Goal: Information Seeking & Learning: Learn about a topic

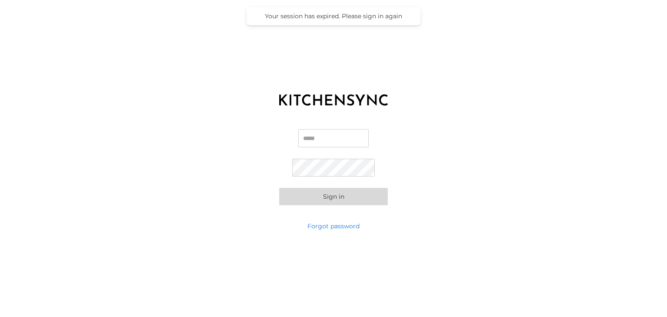
click at [342, 135] on input "Email" at bounding box center [333, 138] width 70 height 18
type input "**********"
click at [278, 173] on div "**********" at bounding box center [333, 167] width 667 height 109
click at [279, 188] on button "Sign in" at bounding box center [333, 196] width 109 height 17
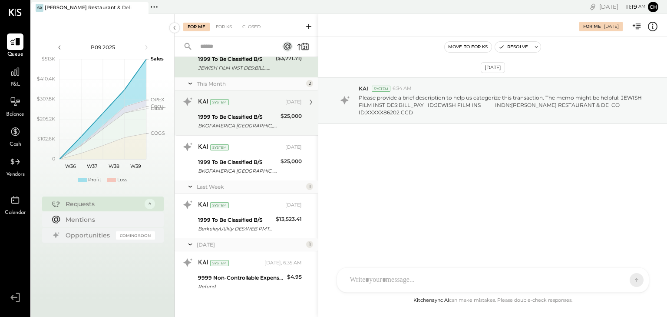
scroll to position [55, 0]
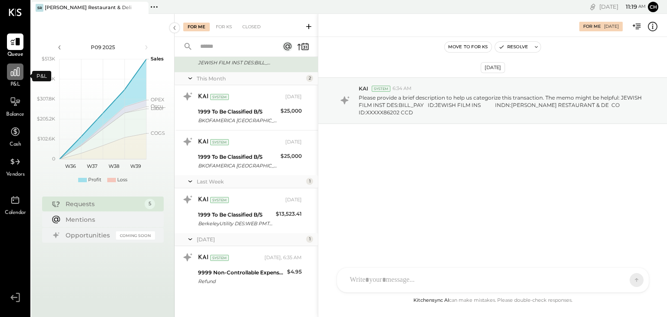
click at [17, 73] on icon at bounding box center [15, 71] width 11 height 11
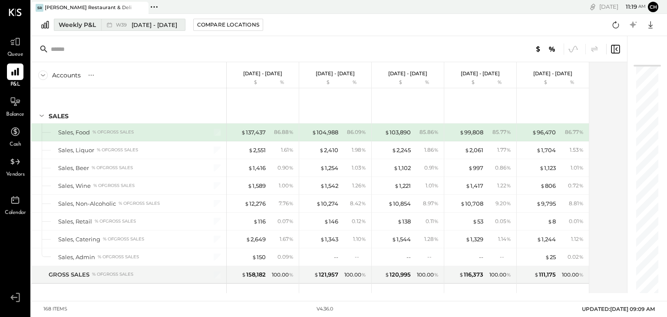
click at [102, 22] on div "W39 [DATE] - [DATE]" at bounding box center [140, 24] width 79 height 11
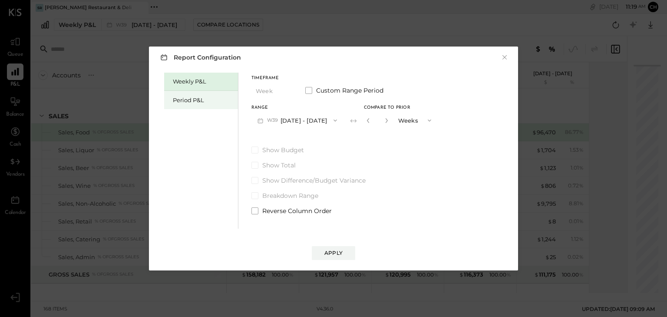
click at [183, 95] on div "Period P&L" at bounding box center [201, 100] width 74 height 18
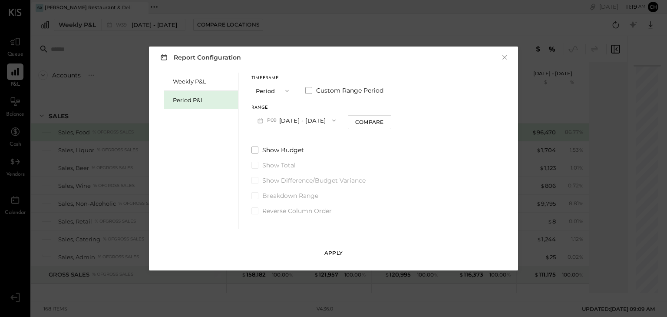
click at [334, 250] on div "Apply" at bounding box center [333, 252] width 18 height 7
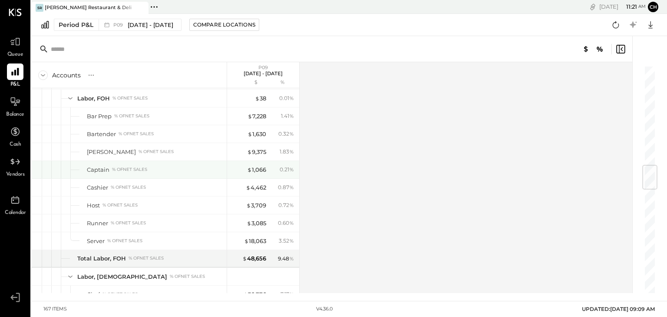
scroll to position [730, 0]
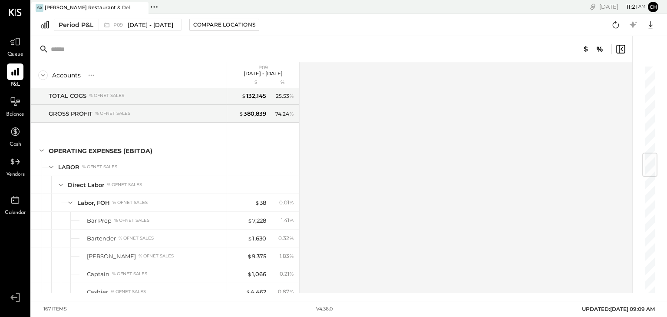
click at [137, 17] on div "Period P&L P09 [DATE] - [DATE] Compare Locations Google Sheets Excel" at bounding box center [349, 25] width 636 height 22
click at [136, 23] on span "[DATE] - [DATE]" at bounding box center [151, 25] width 46 height 8
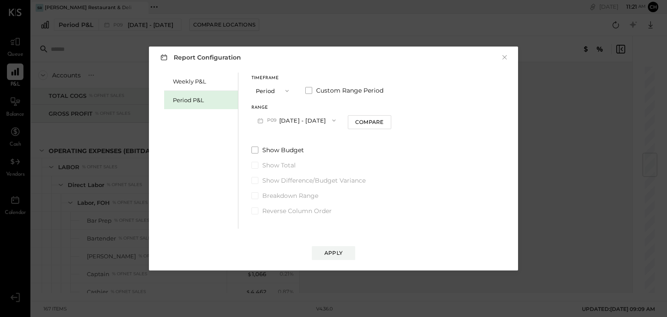
click at [295, 123] on button "P09 [DATE] - [DATE]" at bounding box center [297, 120] width 90 height 16
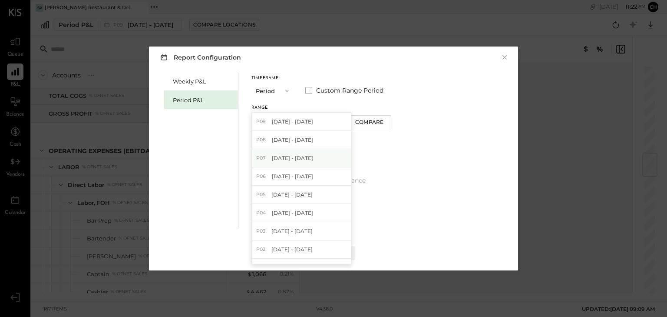
click at [324, 152] on div "P07 [DATE] - [DATE]" at bounding box center [301, 158] width 99 height 18
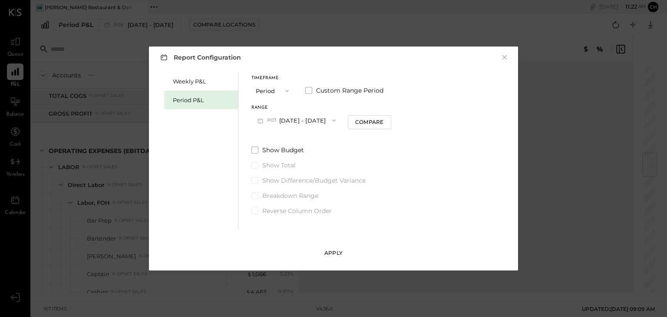
click at [337, 255] on div "Apply" at bounding box center [333, 252] width 18 height 7
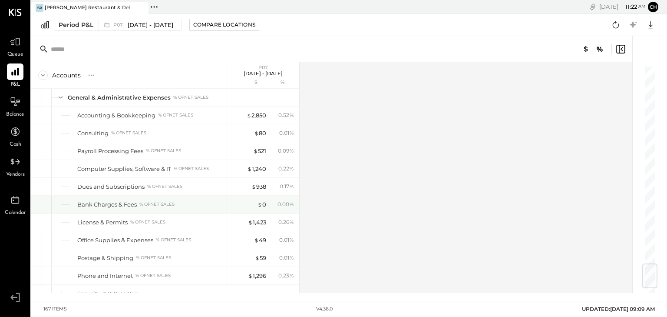
scroll to position [1655, 0]
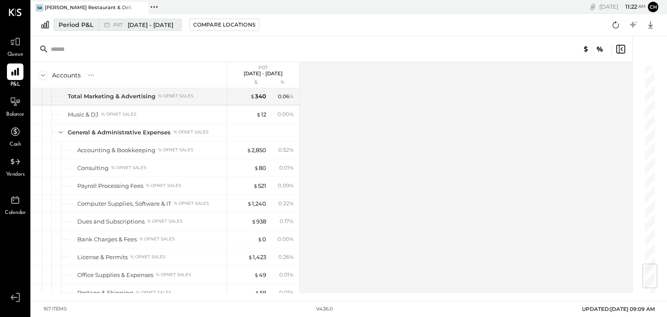
click at [155, 21] on span "[DATE] - [DATE]" at bounding box center [151, 25] width 46 height 8
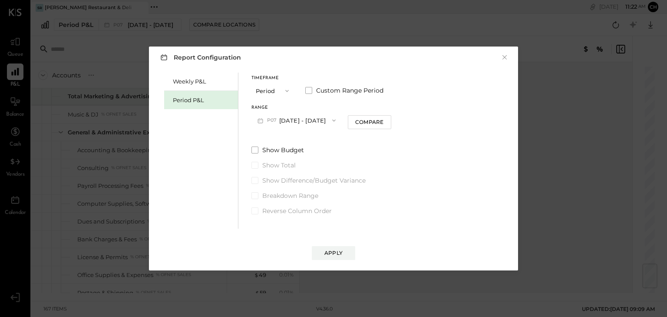
click at [293, 124] on button "P07 [DATE] - [DATE]" at bounding box center [297, 120] width 90 height 16
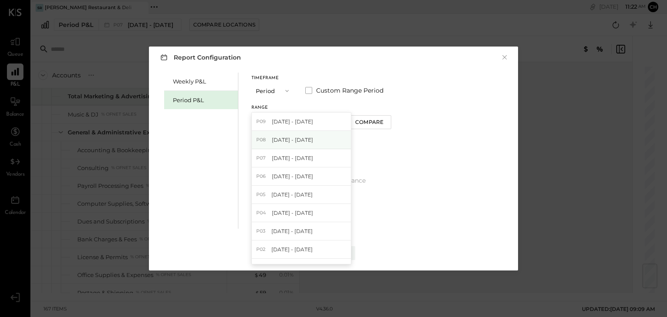
click at [314, 139] on div "P08 [DATE] - [DATE]" at bounding box center [301, 140] width 99 height 18
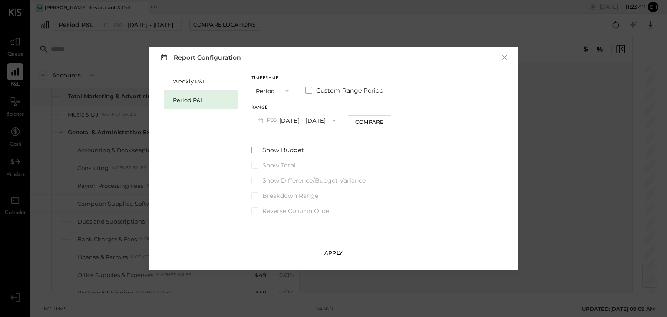
click at [335, 253] on div "Apply" at bounding box center [333, 252] width 18 height 7
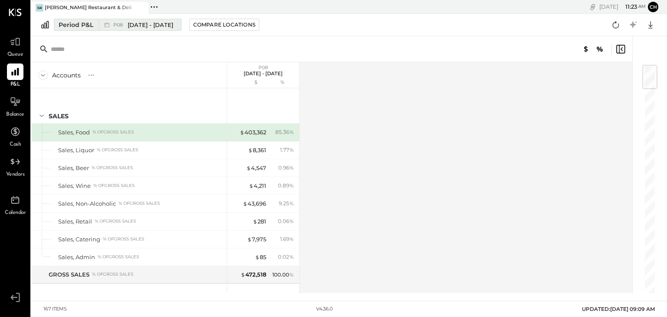
click at [160, 26] on span "[DATE] - [DATE]" at bounding box center [151, 25] width 46 height 8
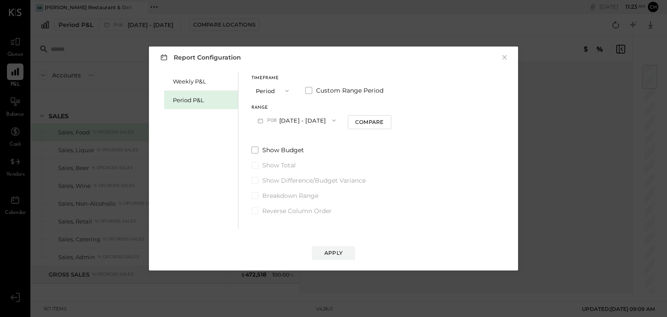
click at [332, 117] on icon "button" at bounding box center [334, 120] width 7 height 7
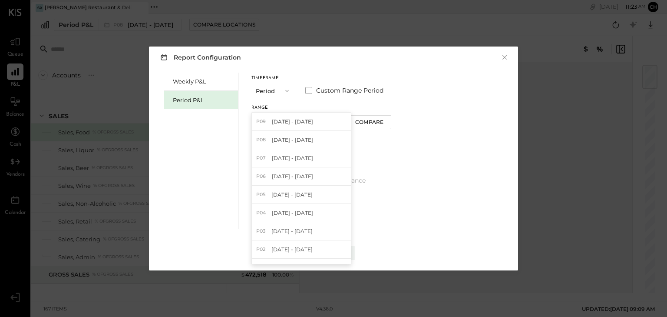
click at [404, 139] on div "Weekly P&L Period P&L Timeframe Period Custom Range Period Range P08 [DATE] - […" at bounding box center [334, 149] width 352 height 158
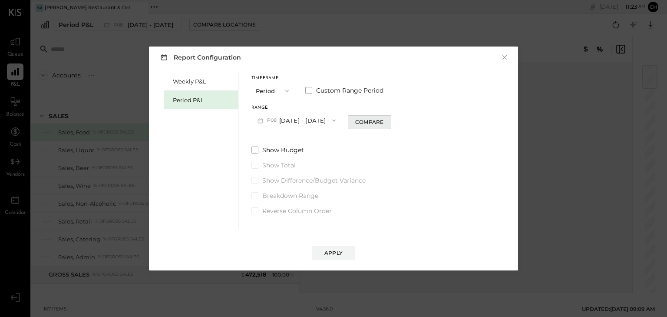
click at [369, 125] on div "Compare" at bounding box center [369, 121] width 28 height 7
click at [415, 120] on button "Periods" at bounding box center [414, 120] width 43 height 16
click at [410, 136] on span "Years" at bounding box center [407, 136] width 14 height 6
click at [306, 89] on span at bounding box center [308, 90] width 7 height 7
click at [308, 90] on span at bounding box center [308, 90] width 7 height 7
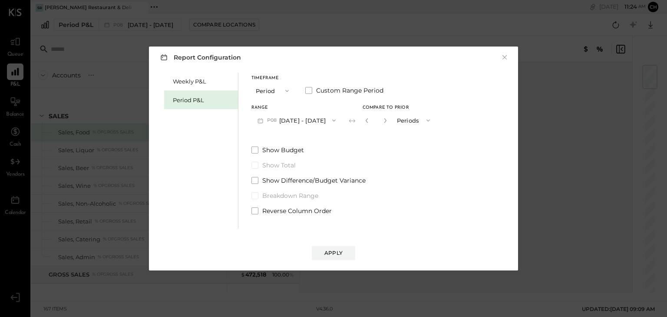
click at [287, 92] on icon "button" at bounding box center [287, 90] width 7 height 7
click at [310, 89] on span at bounding box center [308, 90] width 7 height 7
click at [426, 179] on div "Weekly P&L Period P&L Timeframe Period Custom Range Period Start Date [DATE] En…" at bounding box center [334, 149] width 352 height 158
click at [278, 93] on button "Period" at bounding box center [273, 91] width 43 height 16
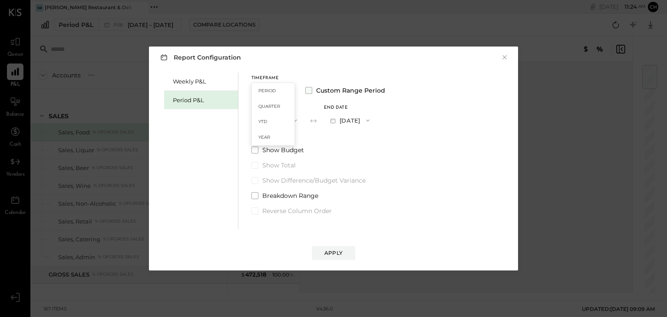
click at [308, 90] on span at bounding box center [308, 90] width 7 height 7
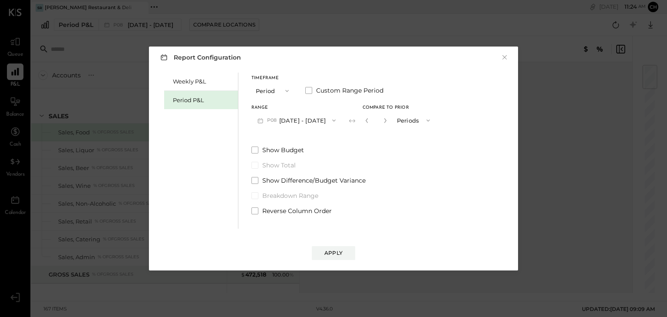
click at [410, 120] on button "Periods" at bounding box center [414, 120] width 43 height 16
click at [408, 133] on span "Years" at bounding box center [407, 136] width 14 height 6
click at [332, 252] on div "Apply" at bounding box center [333, 252] width 18 height 7
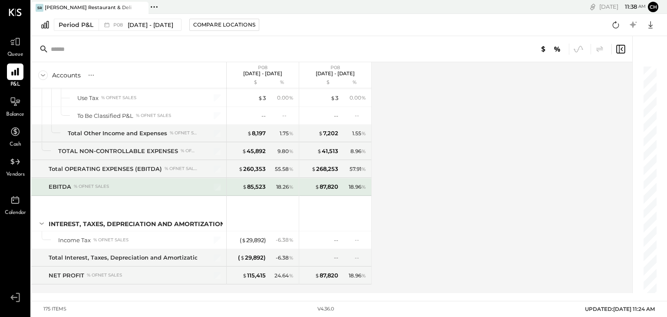
scroll to position [2492, 0]
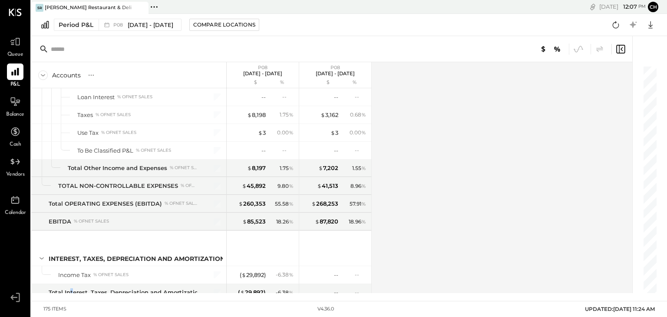
drag, startPoint x: 73, startPoint y: 278, endPoint x: 82, endPoint y: 275, distance: 9.8
click at [74, 288] on div "Total Interest, Taxes, Depreciation and Amortization" at bounding box center [125, 292] width 153 height 8
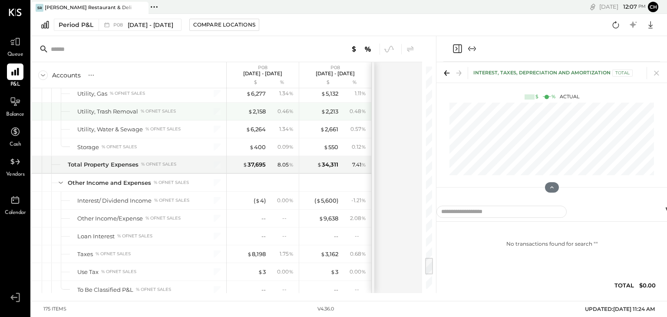
scroll to position [2318, 0]
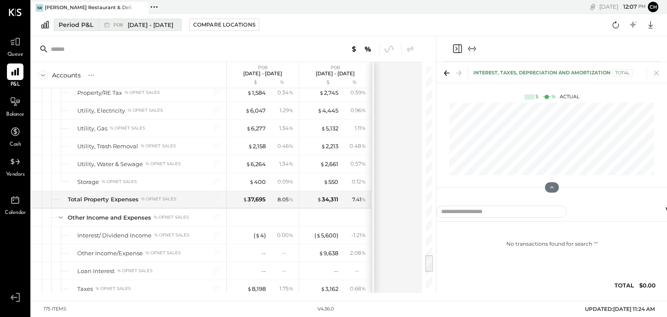
click at [139, 23] on span "[DATE] - [DATE]" at bounding box center [151, 25] width 46 height 8
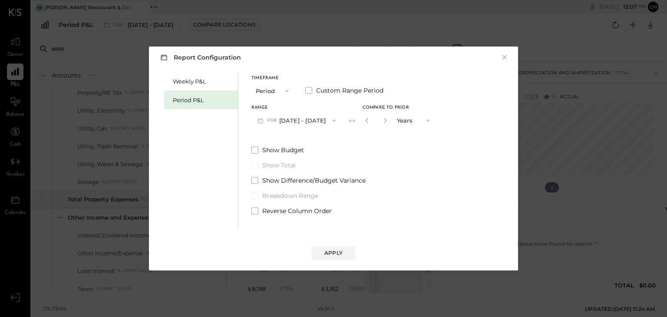
click at [318, 119] on button "P08 [DATE] - [DATE]" at bounding box center [297, 120] width 90 height 16
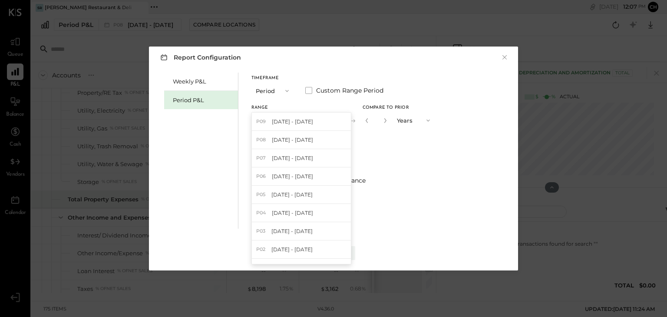
click at [318, 119] on div "P09 [DATE] - [DATE]" at bounding box center [301, 122] width 99 height 18
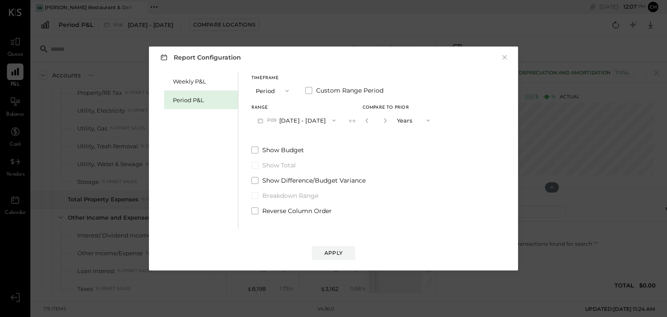
click at [343, 251] on button "Apply" at bounding box center [333, 253] width 43 height 14
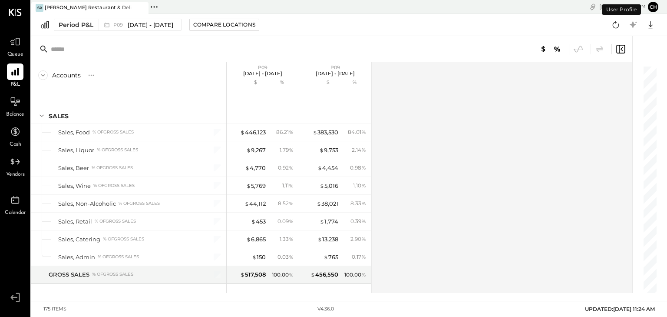
scroll to position [2526, 0]
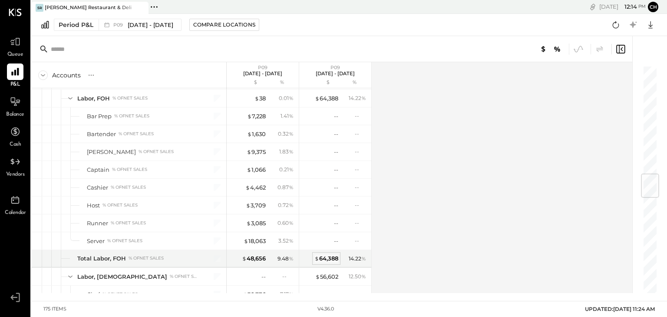
scroll to position [938, 0]
